Goal: Information Seeking & Learning: Compare options

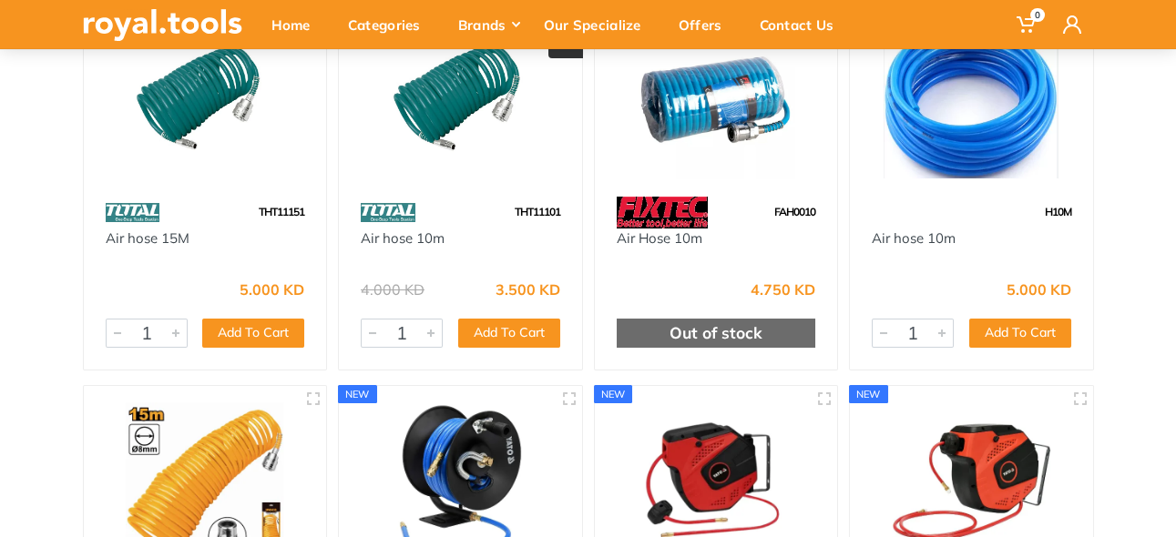
scroll to position [182, 0]
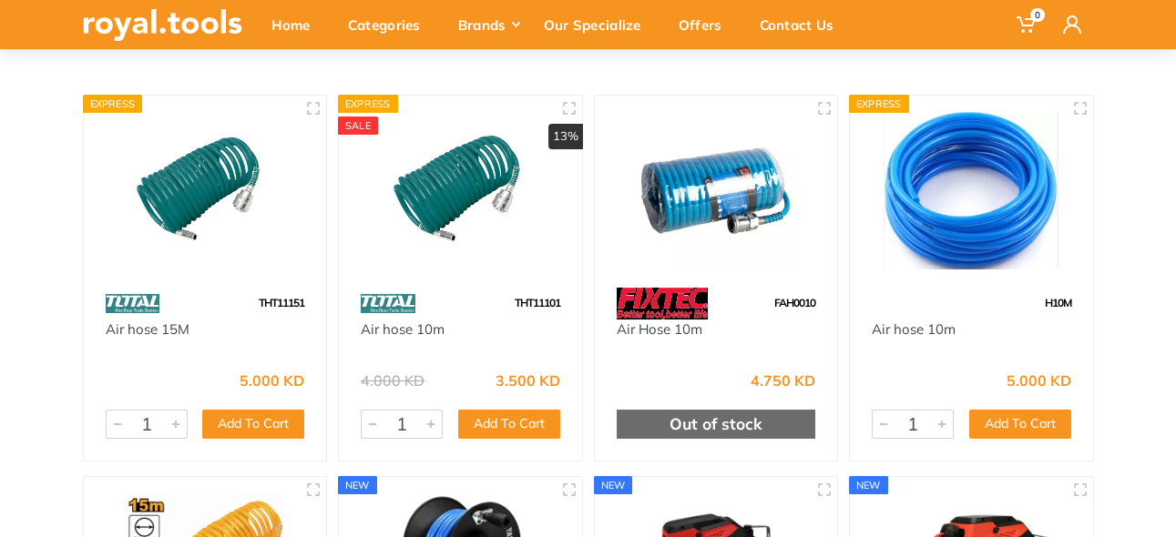
click at [453, 197] on img at bounding box center [460, 191] width 210 height 158
click at [978, 240] on img at bounding box center [971, 191] width 210 height 158
click at [732, 222] on img at bounding box center [716, 191] width 210 height 158
click at [404, 318] on img at bounding box center [388, 304] width 55 height 32
click at [429, 183] on img at bounding box center [460, 191] width 210 height 158
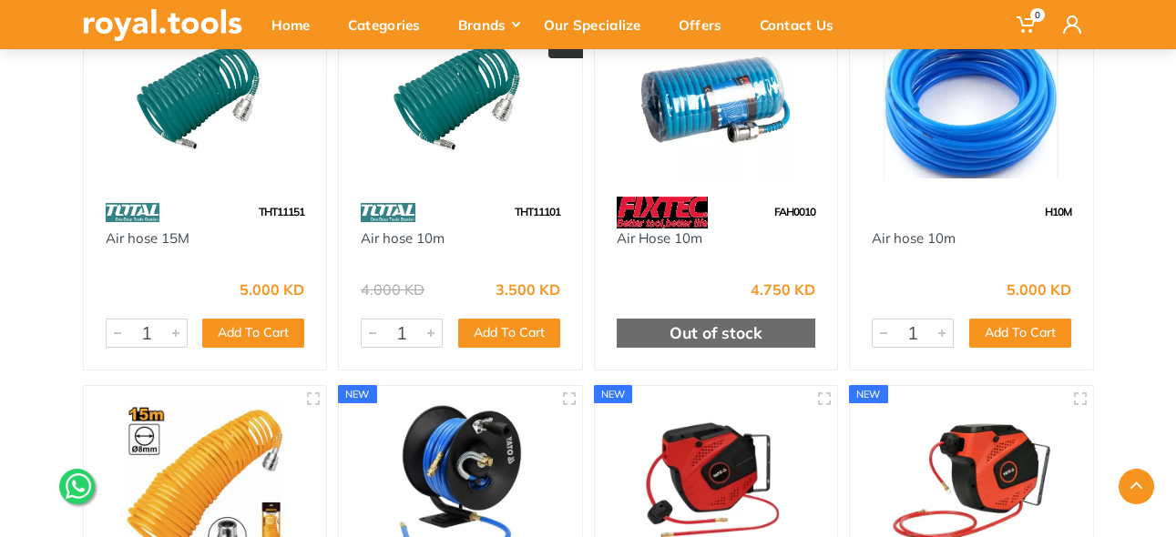
scroll to position [455, 0]
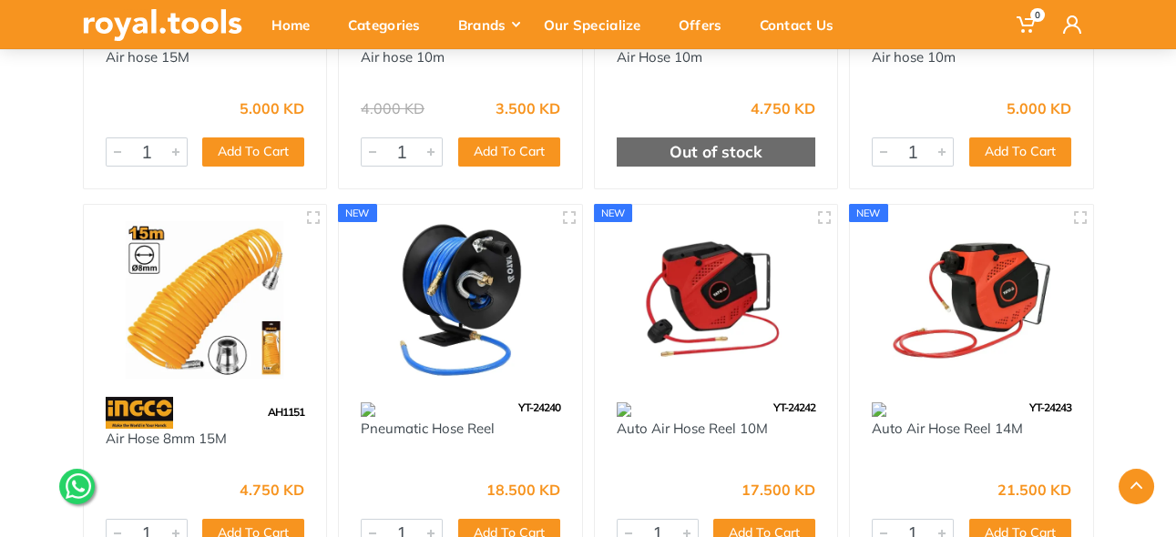
click at [187, 302] on img at bounding box center [205, 300] width 210 height 158
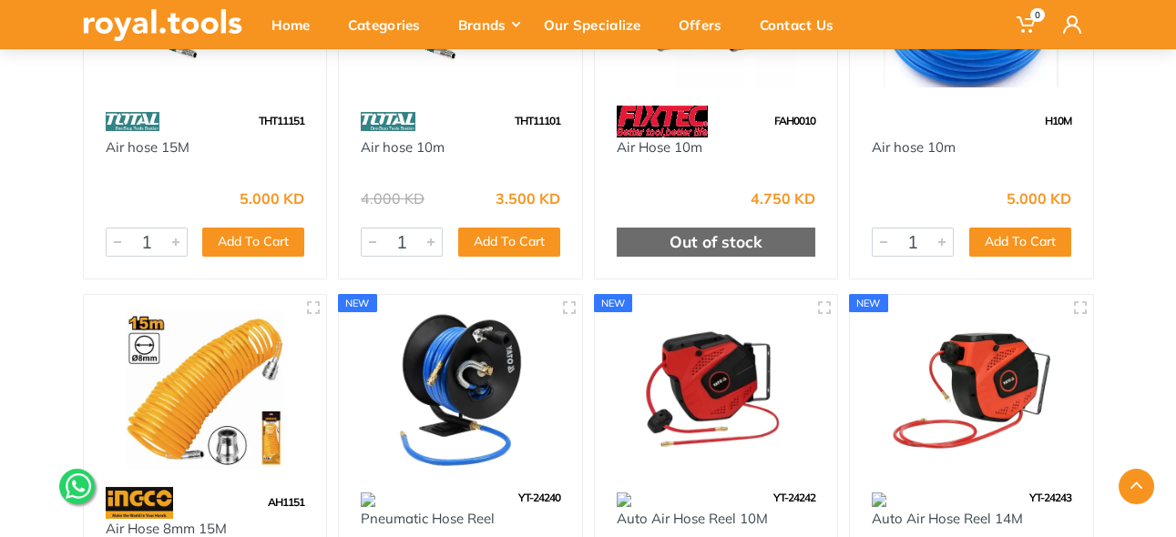
scroll to position [0, 0]
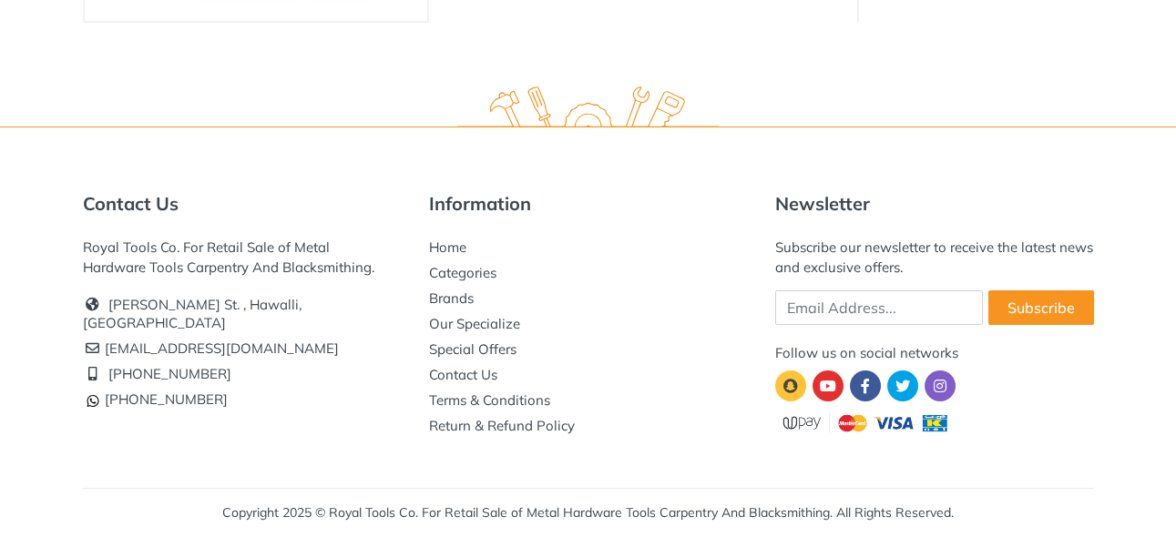
scroll to position [1, 0]
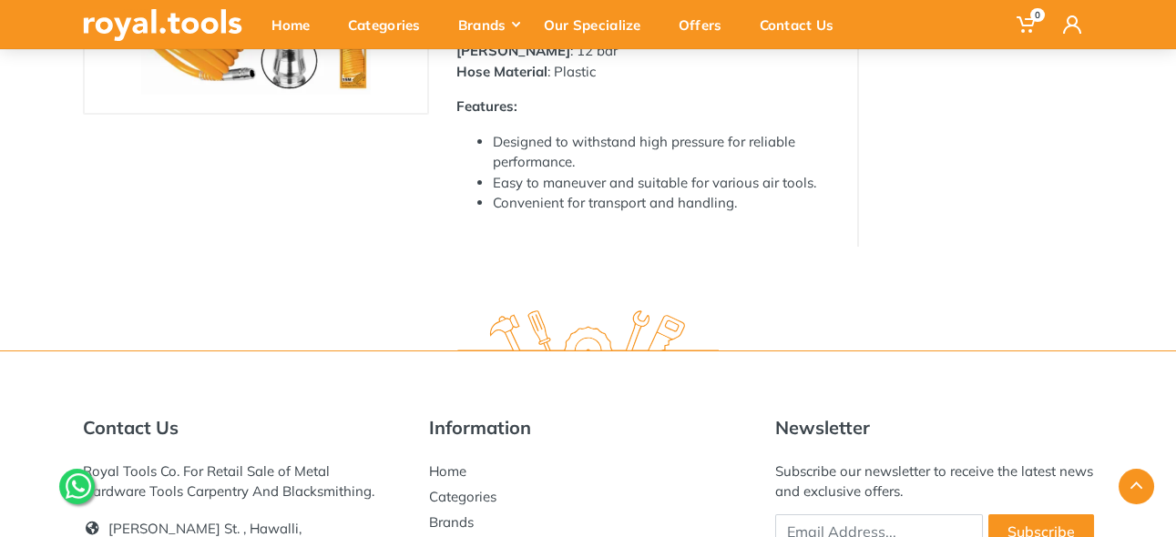
scroll to position [90, 0]
